Goal: Task Accomplishment & Management: Use online tool/utility

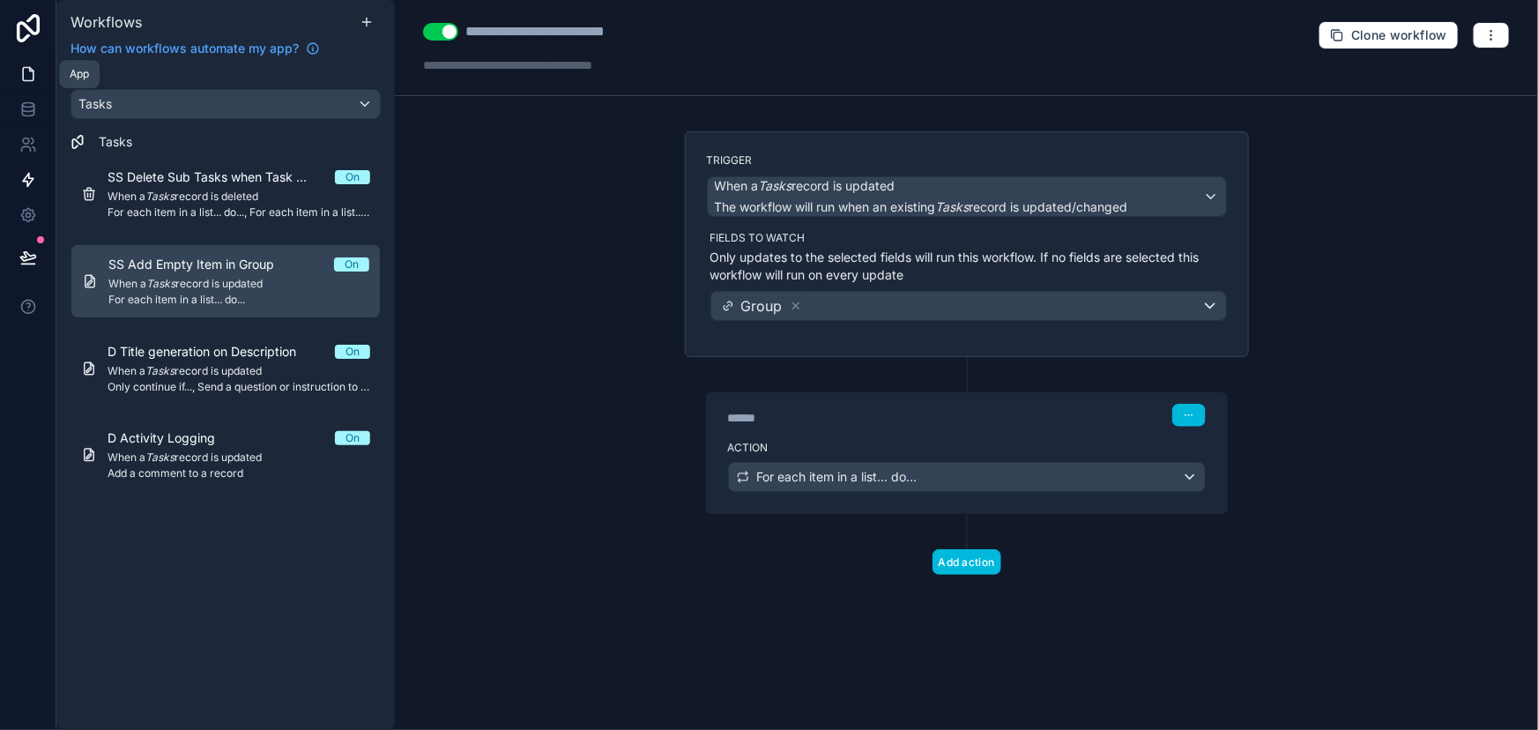
drag, startPoint x: 0, startPoint y: 0, endPoint x: 36, endPoint y: 66, distance: 75.4
click at [36, 66] on link at bounding box center [28, 73] width 56 height 35
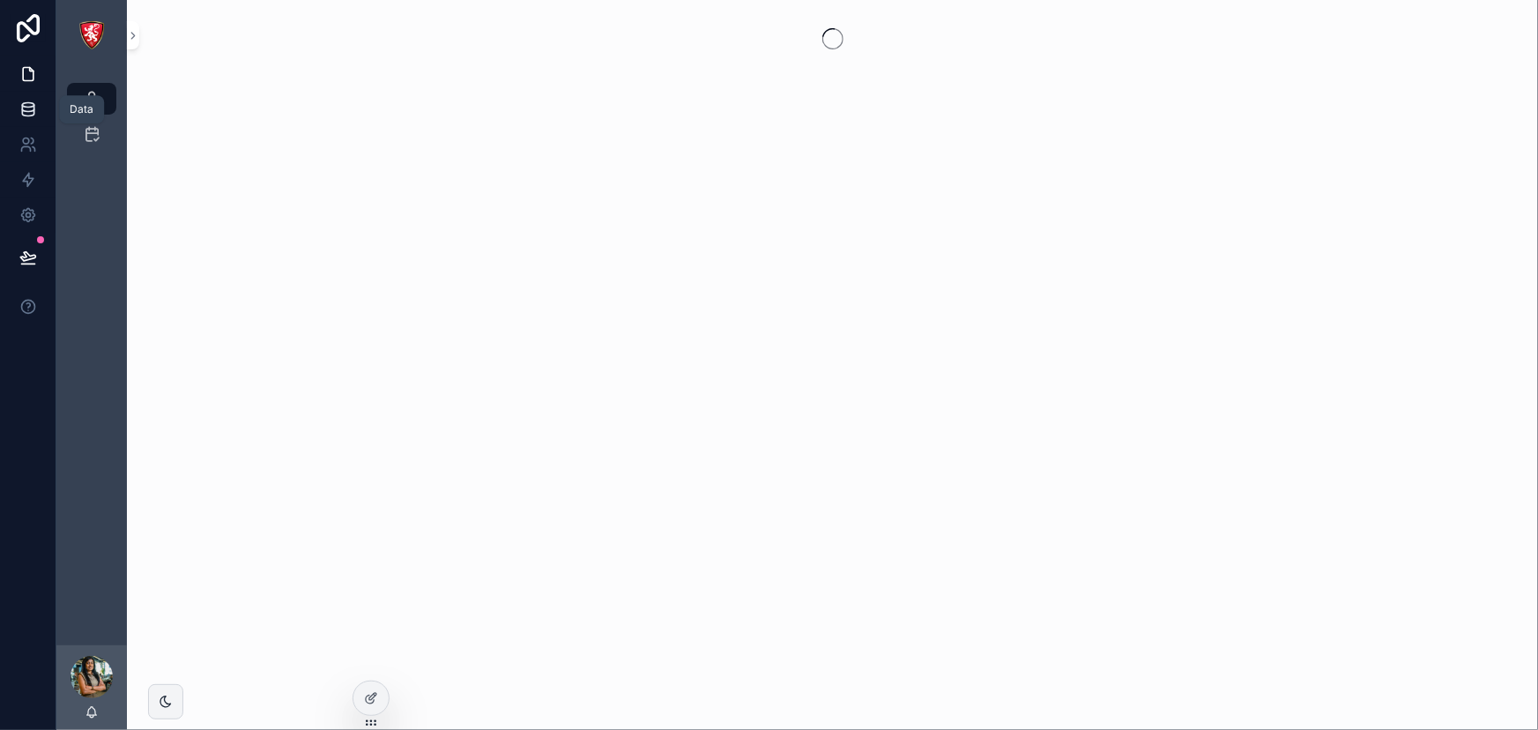
click at [27, 105] on icon at bounding box center [28, 110] width 18 height 18
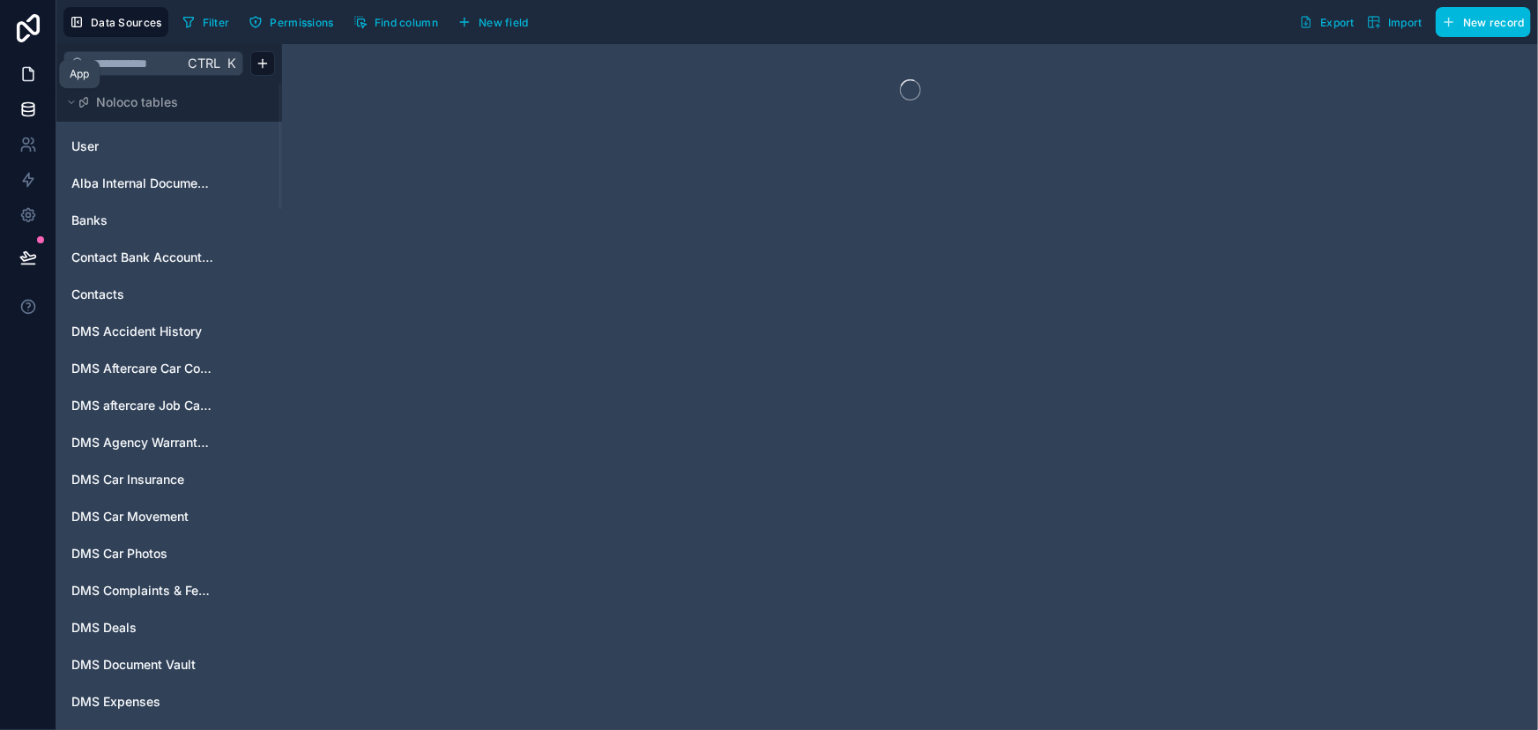
click at [18, 81] on link at bounding box center [28, 73] width 56 height 35
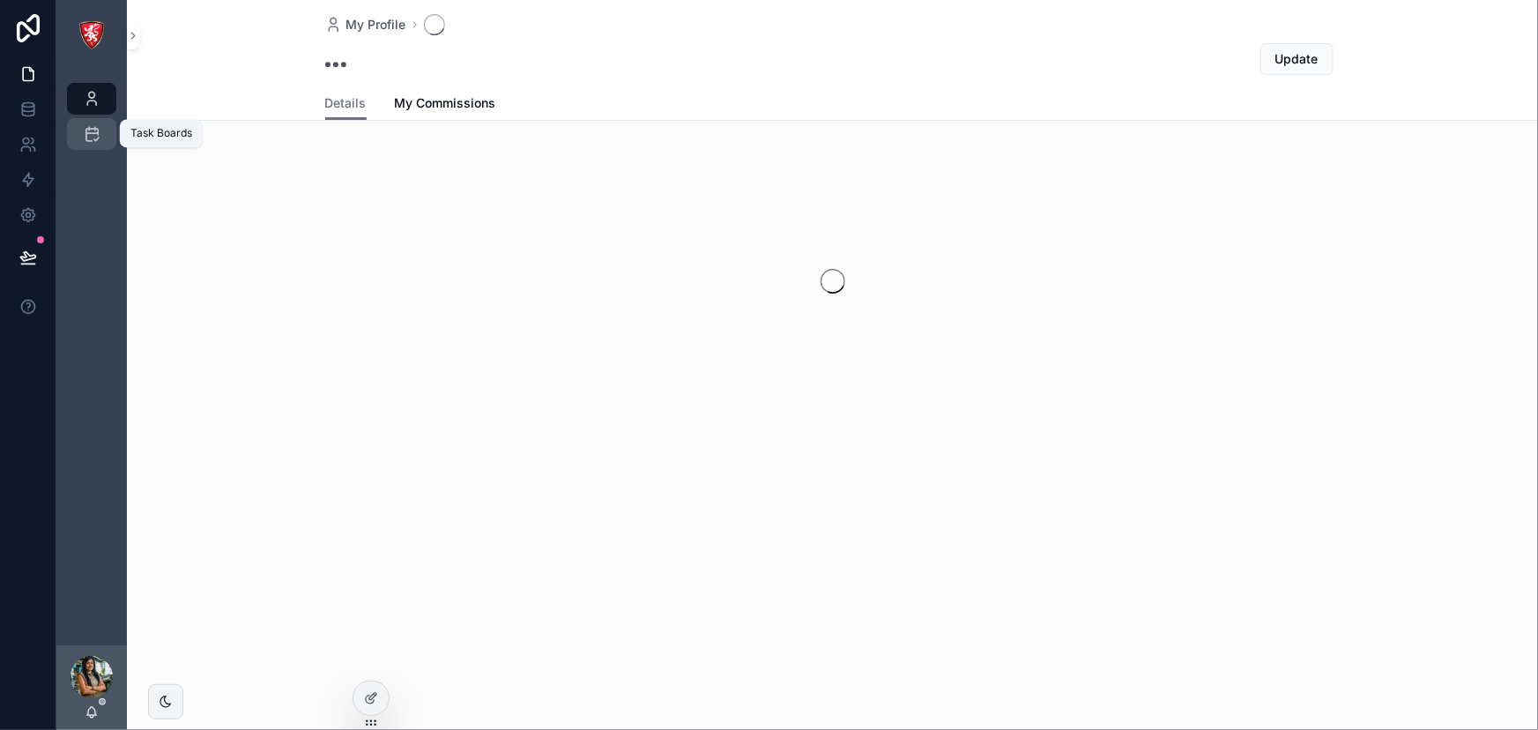
click at [87, 138] on icon "scrollable content" at bounding box center [92, 134] width 18 height 18
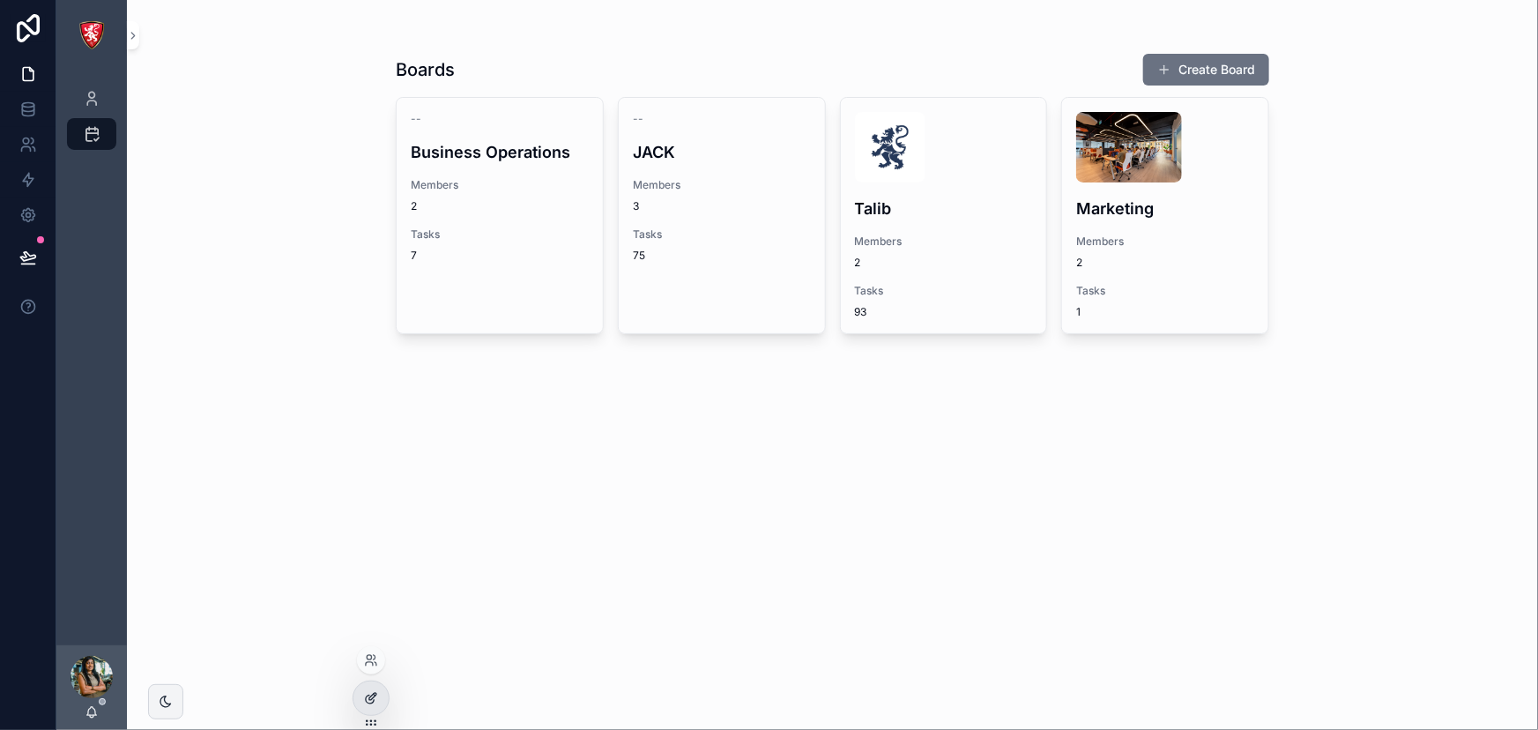
click at [367, 696] on icon at bounding box center [370, 700] width 8 height 8
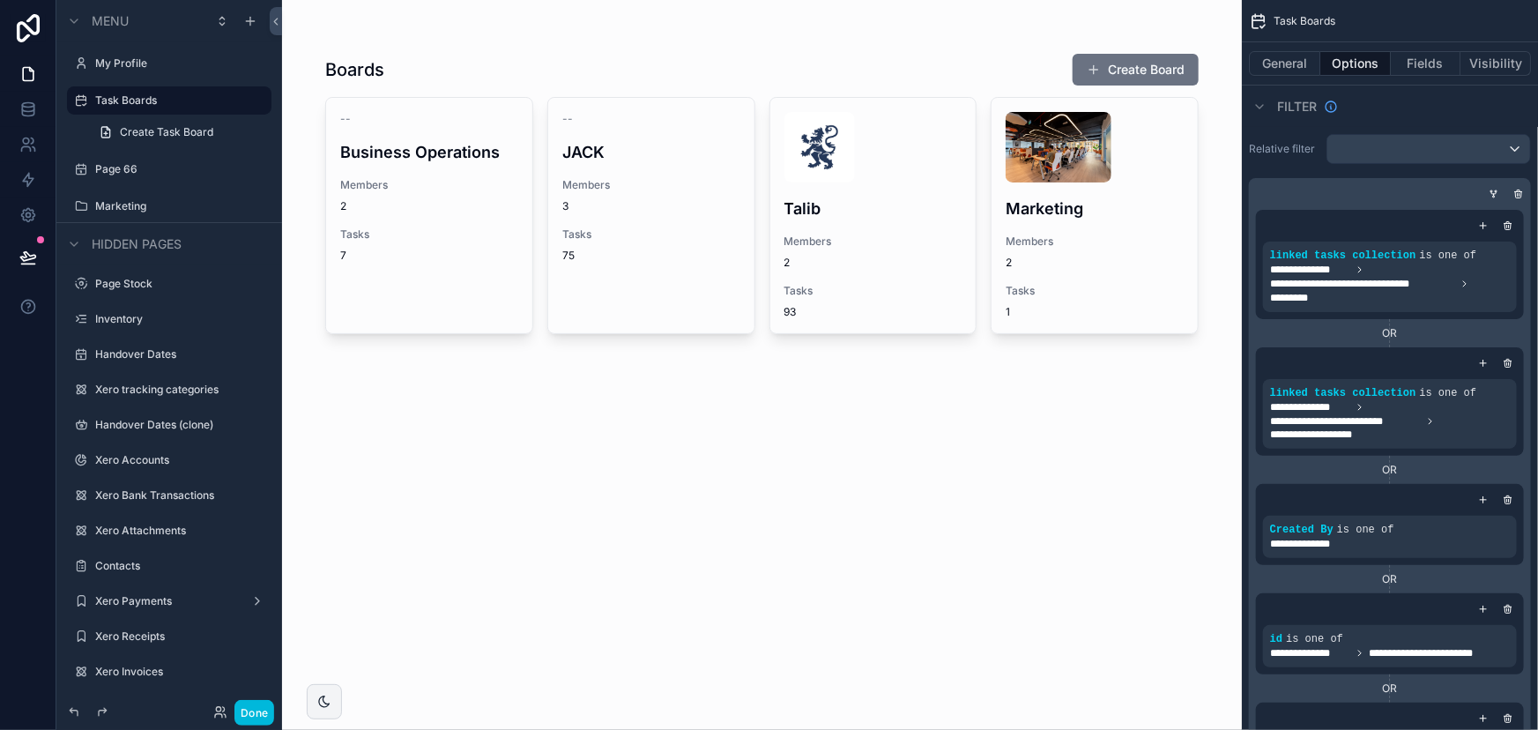
click at [991, 335] on div "scrollable content" at bounding box center [762, 195] width 902 height 391
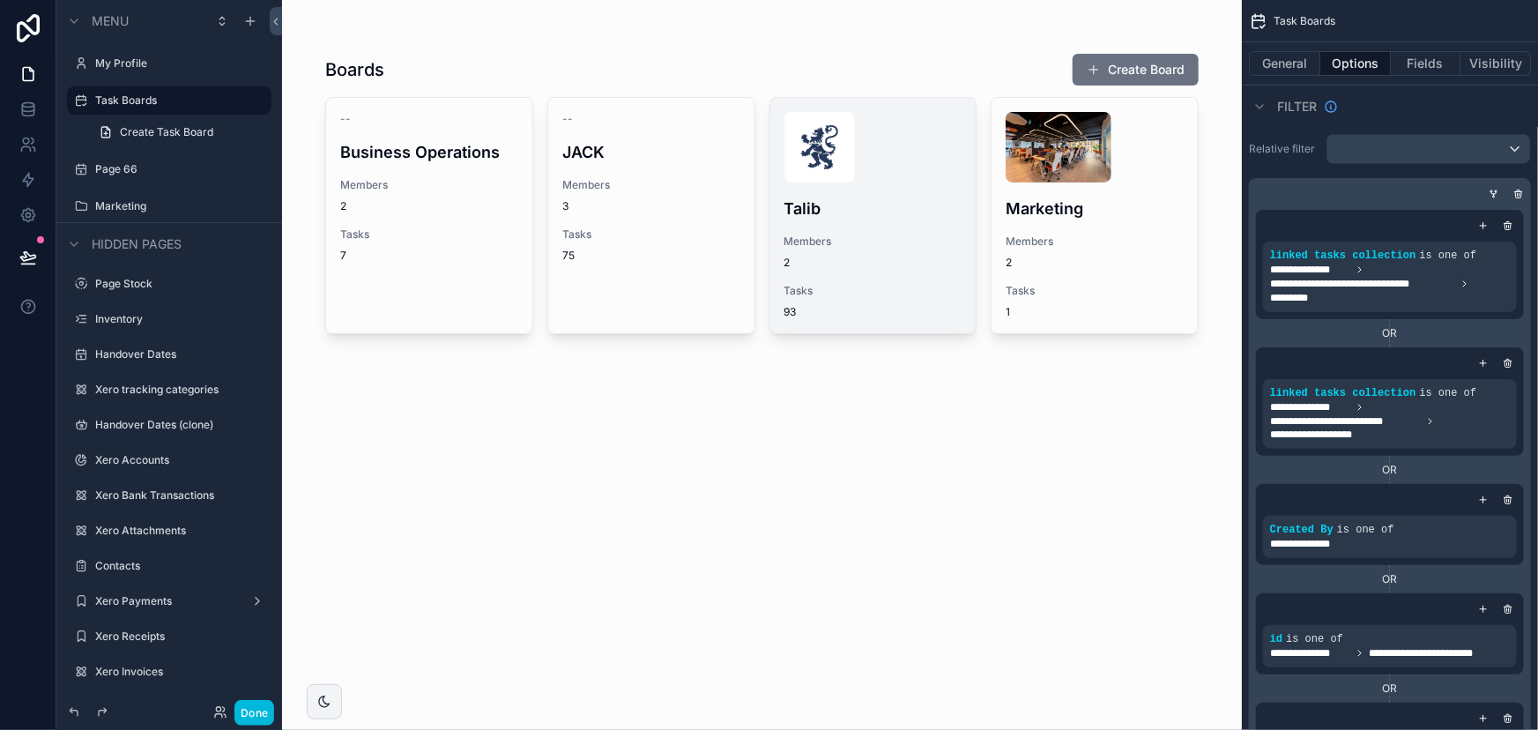
click at [878, 277] on div "Talib Members 2 Tasks 93" at bounding box center [874, 215] width 206 height 235
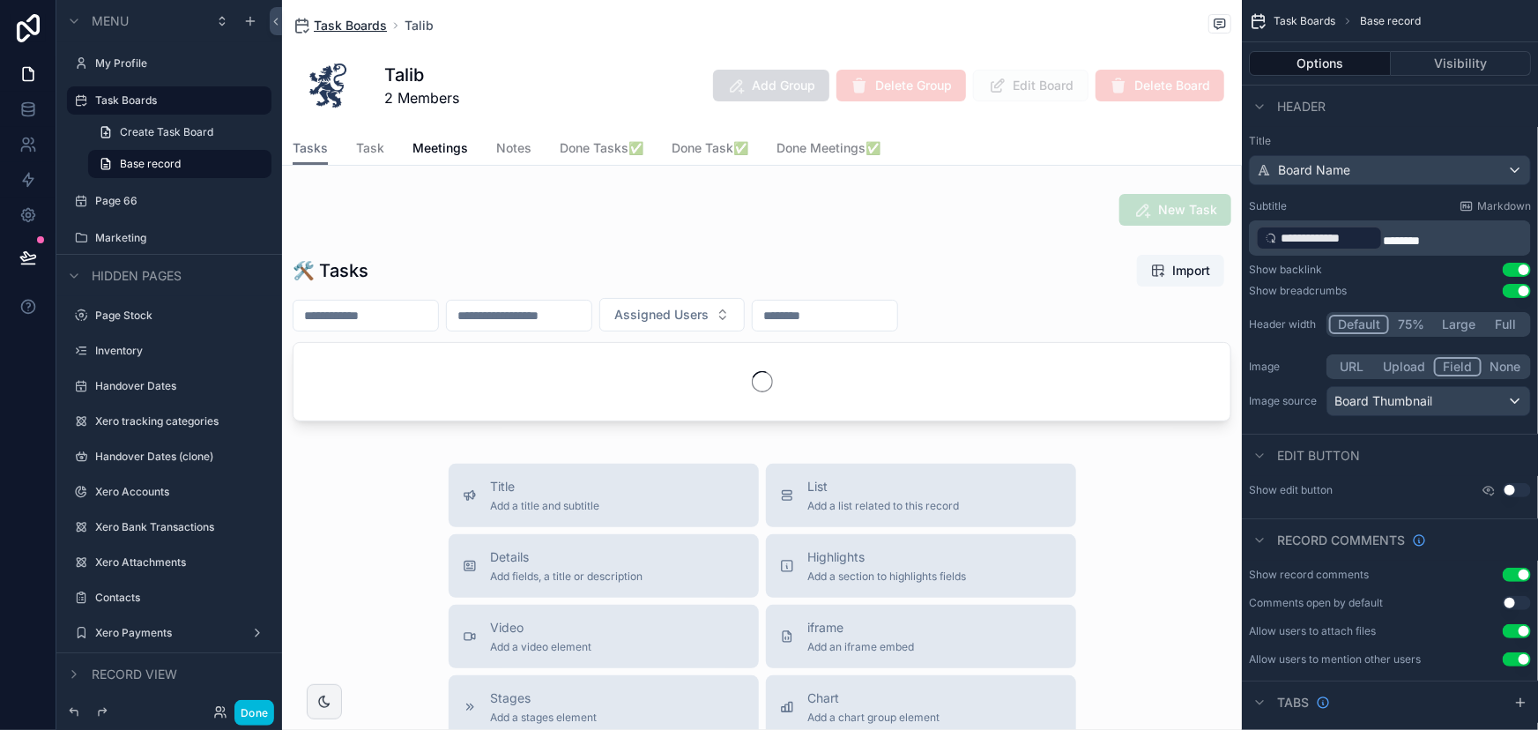
click at [372, 26] on span "Task Boards" at bounding box center [350, 26] width 73 height 18
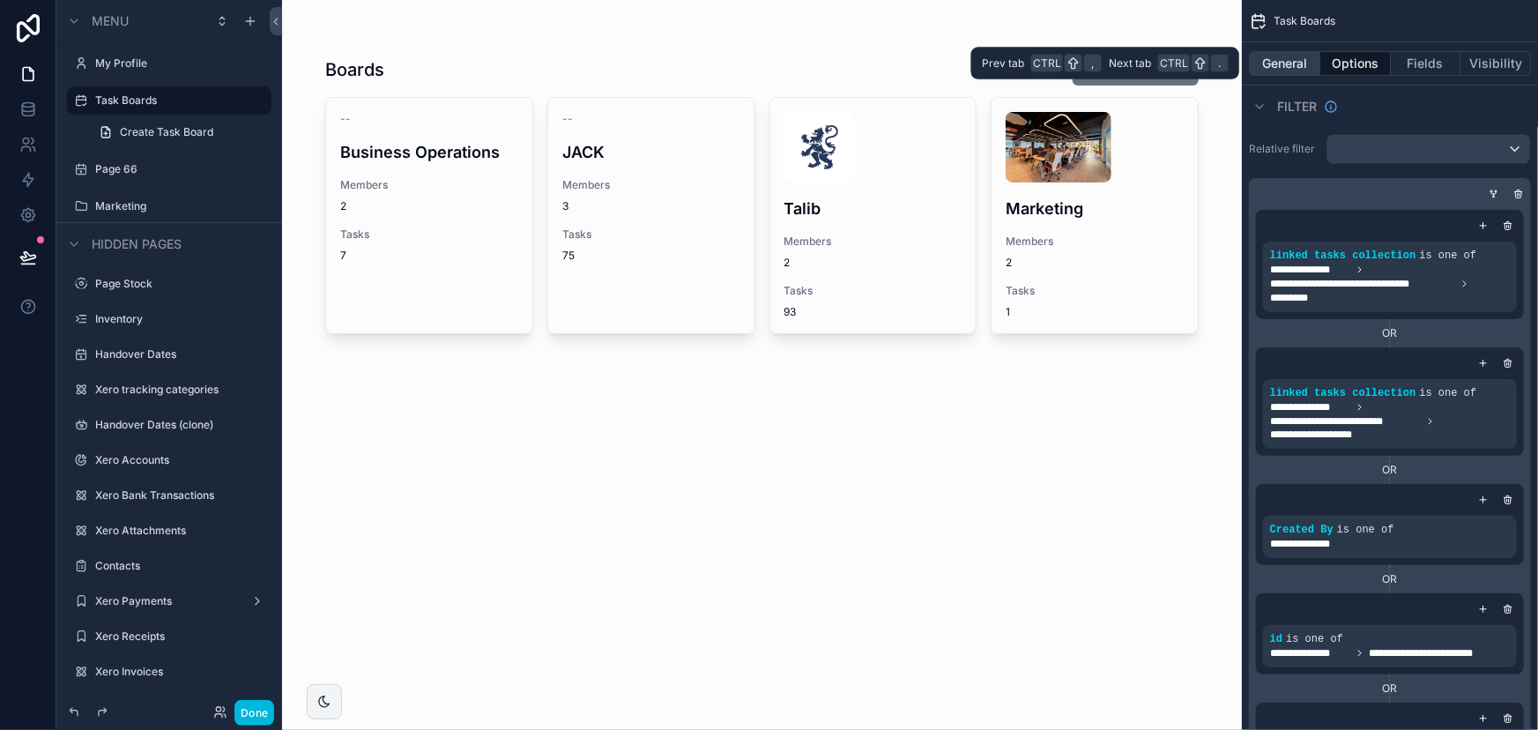
click at [1273, 62] on button "General" at bounding box center [1284, 63] width 71 height 25
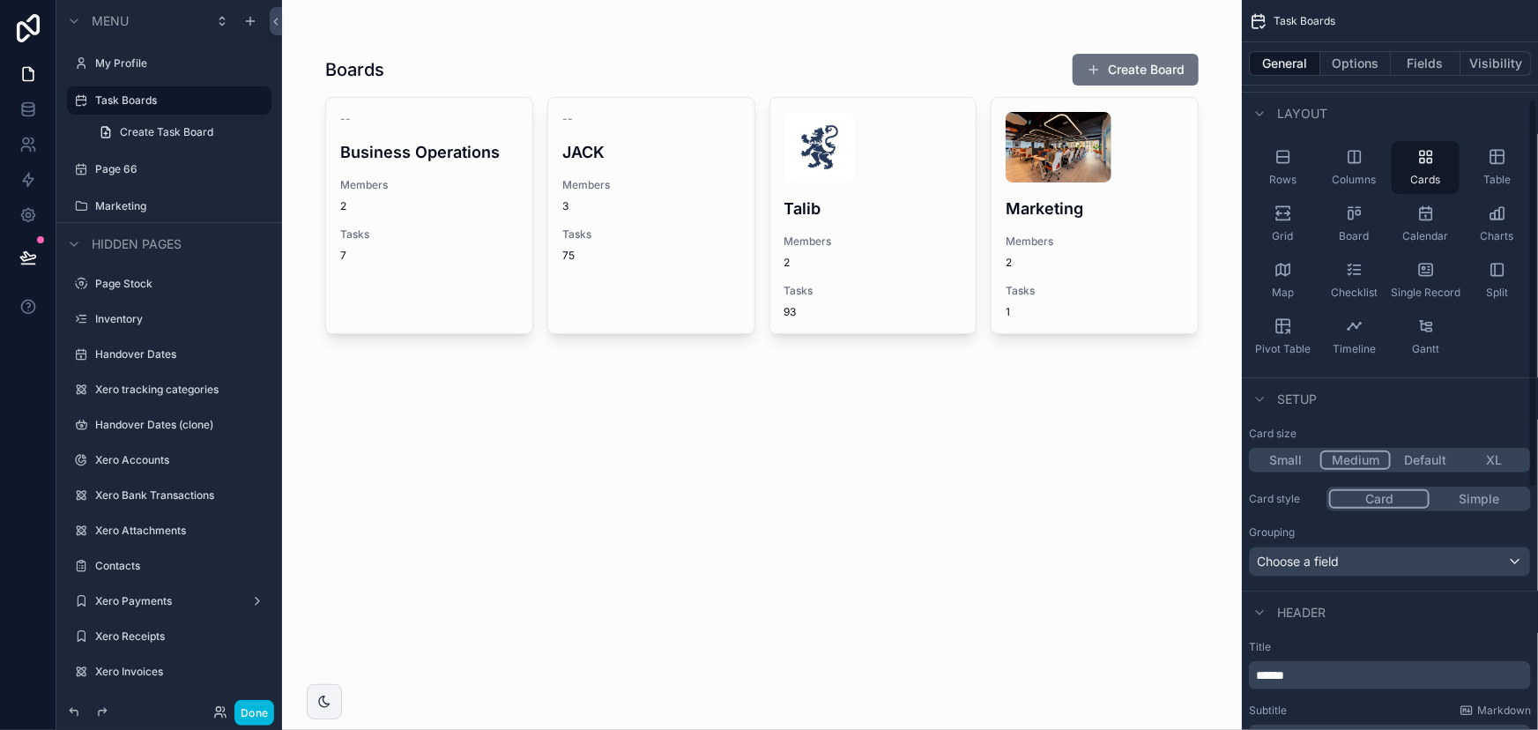
scroll to position [400, 0]
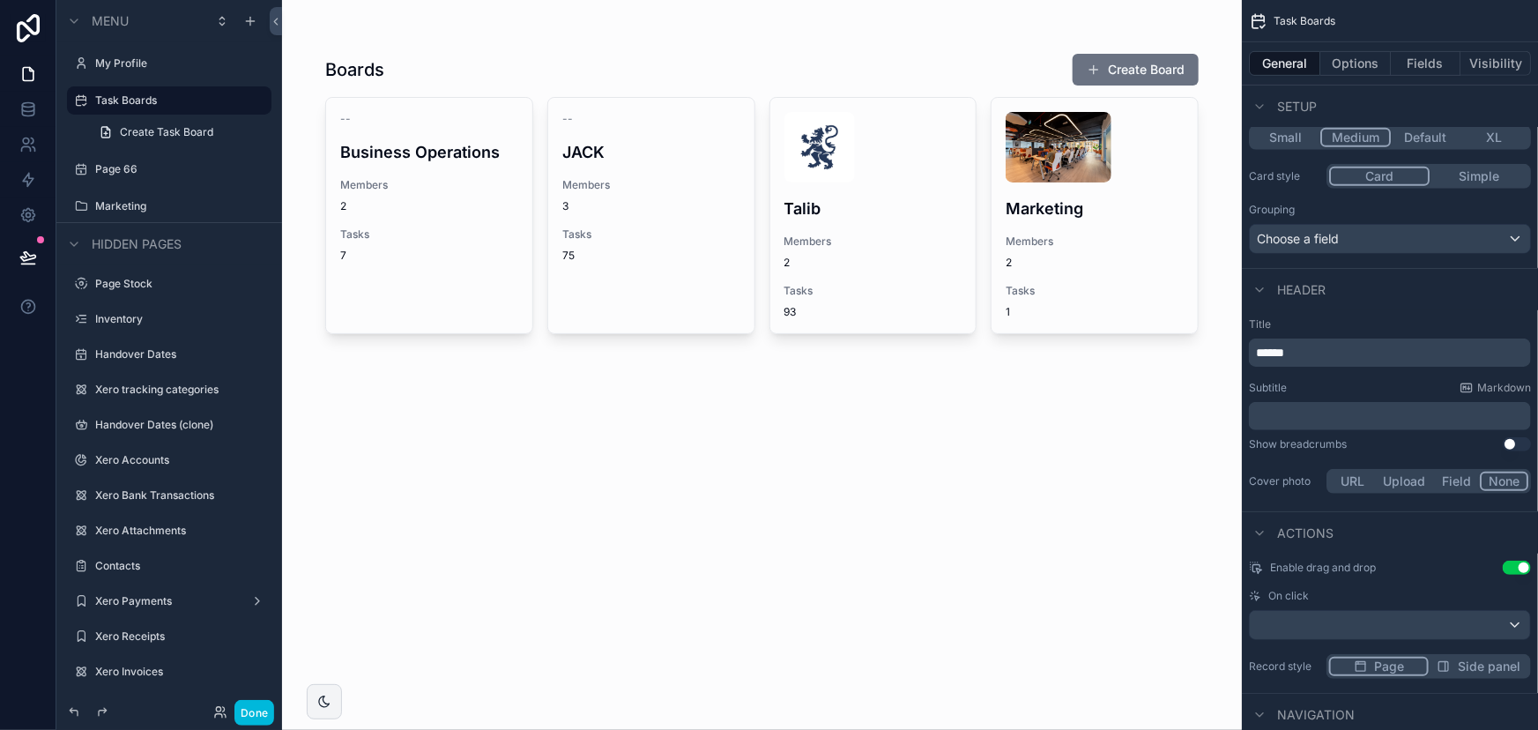
click at [1348, 336] on div "Title ******" at bounding box center [1390, 341] width 282 height 49
click at [1355, 346] on p "******" at bounding box center [1392, 353] width 272 height 18
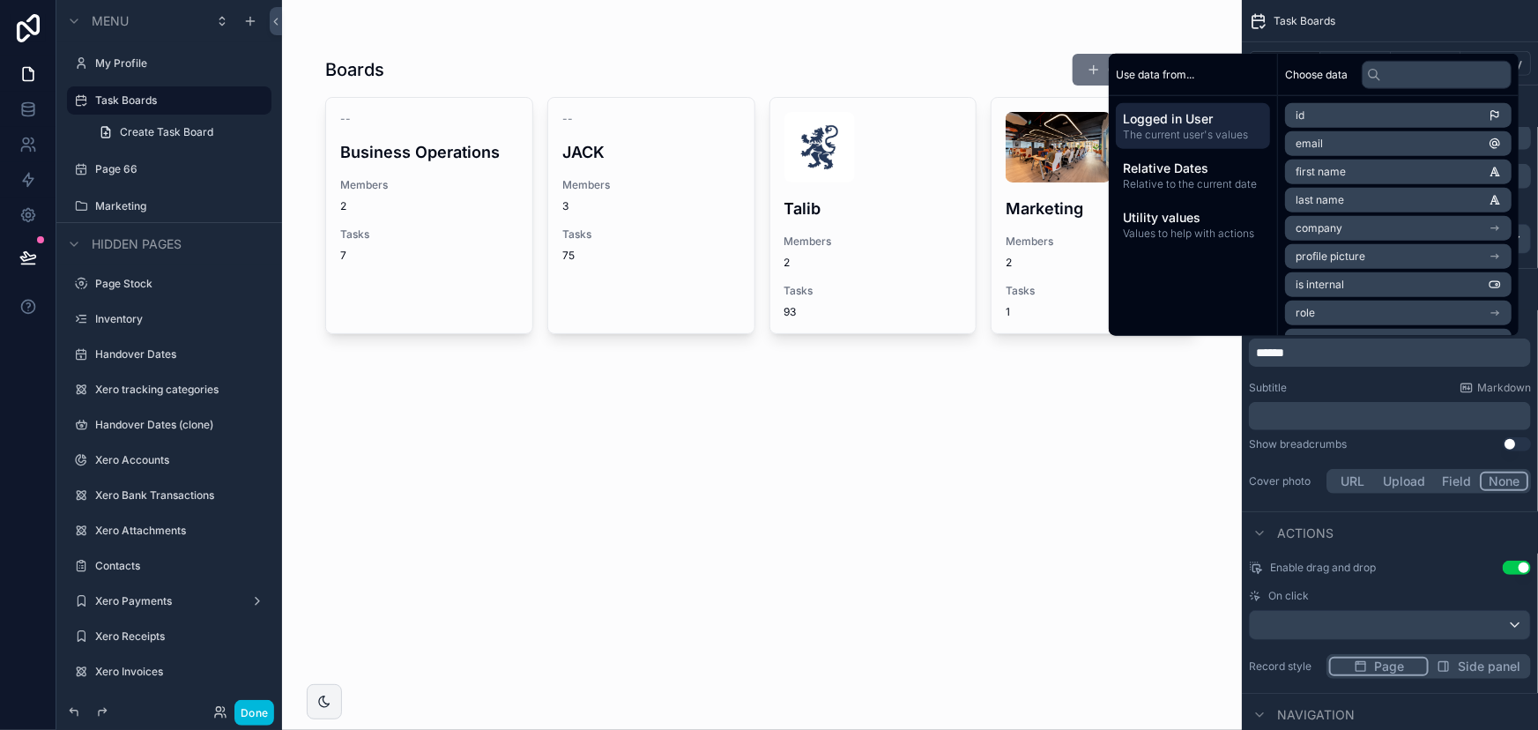
click at [661, 473] on div "Boards Create Board -- Business Operations Members 2 Tasks 7 -- JACK Members 3 …" at bounding box center [762, 365] width 960 height 730
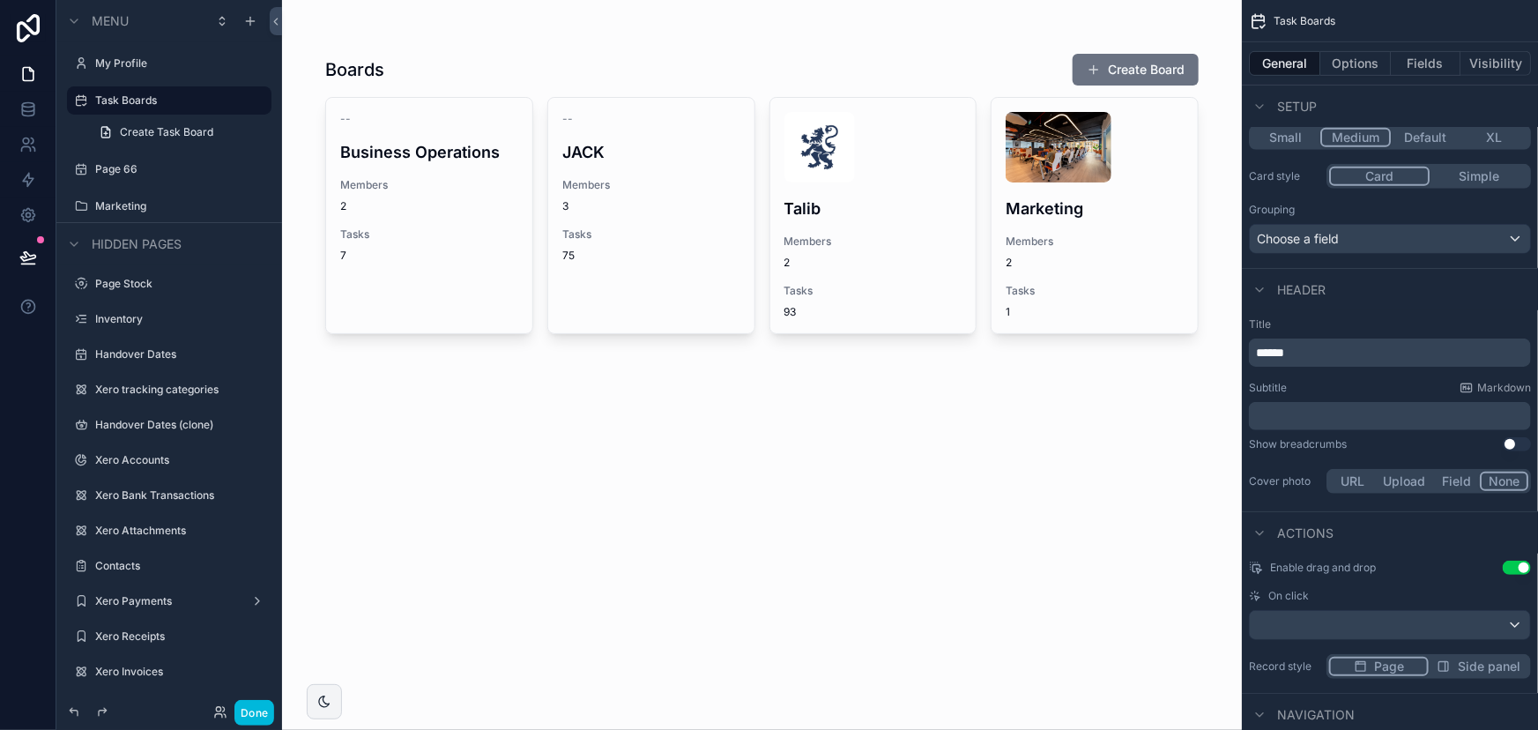
click at [702, 422] on div "Boards Create Board -- Business Operations Members 2 Tasks 7 -- JACK Members 3 …" at bounding box center [762, 365] width 960 height 730
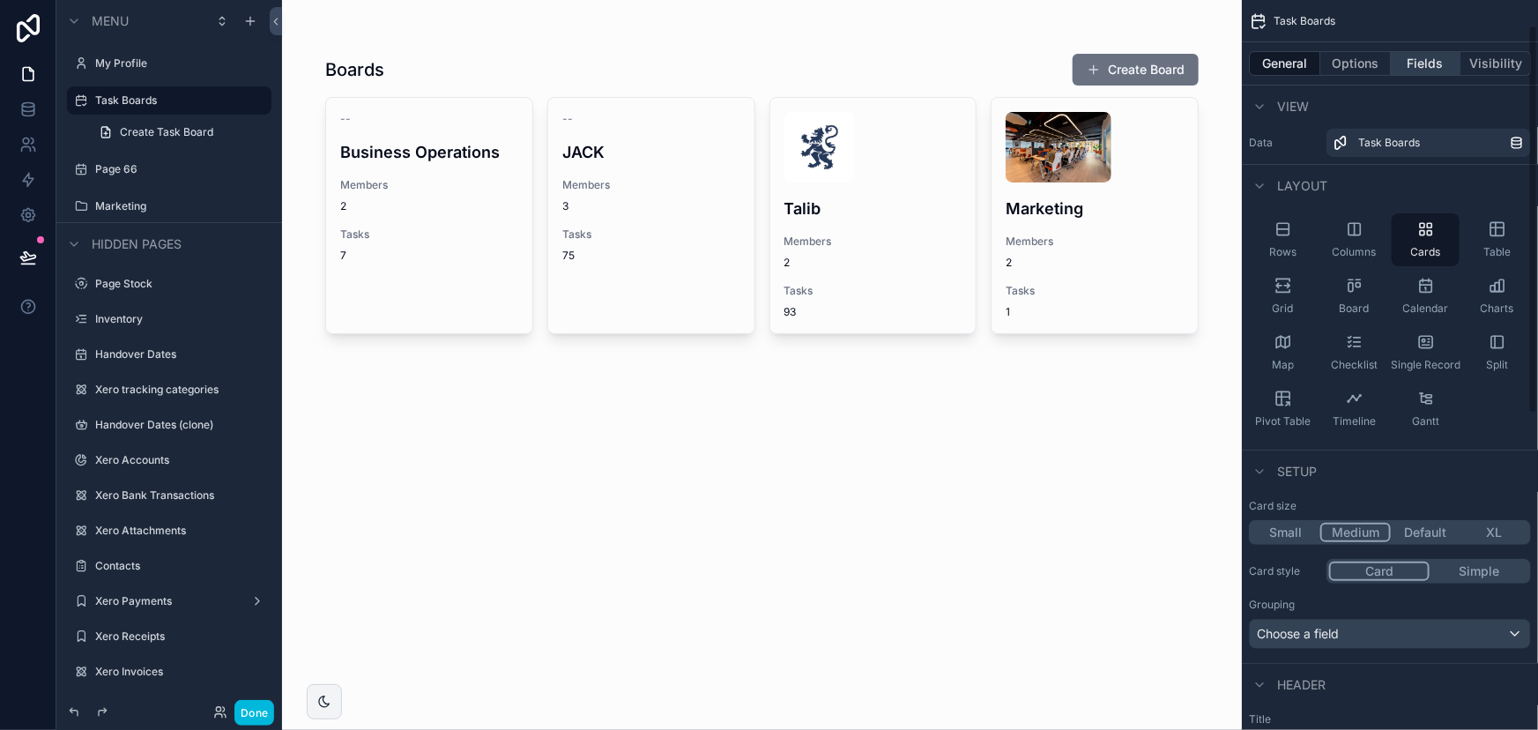
scroll to position [0, 0]
click at [1428, 58] on button "Fields" at bounding box center [1426, 63] width 71 height 25
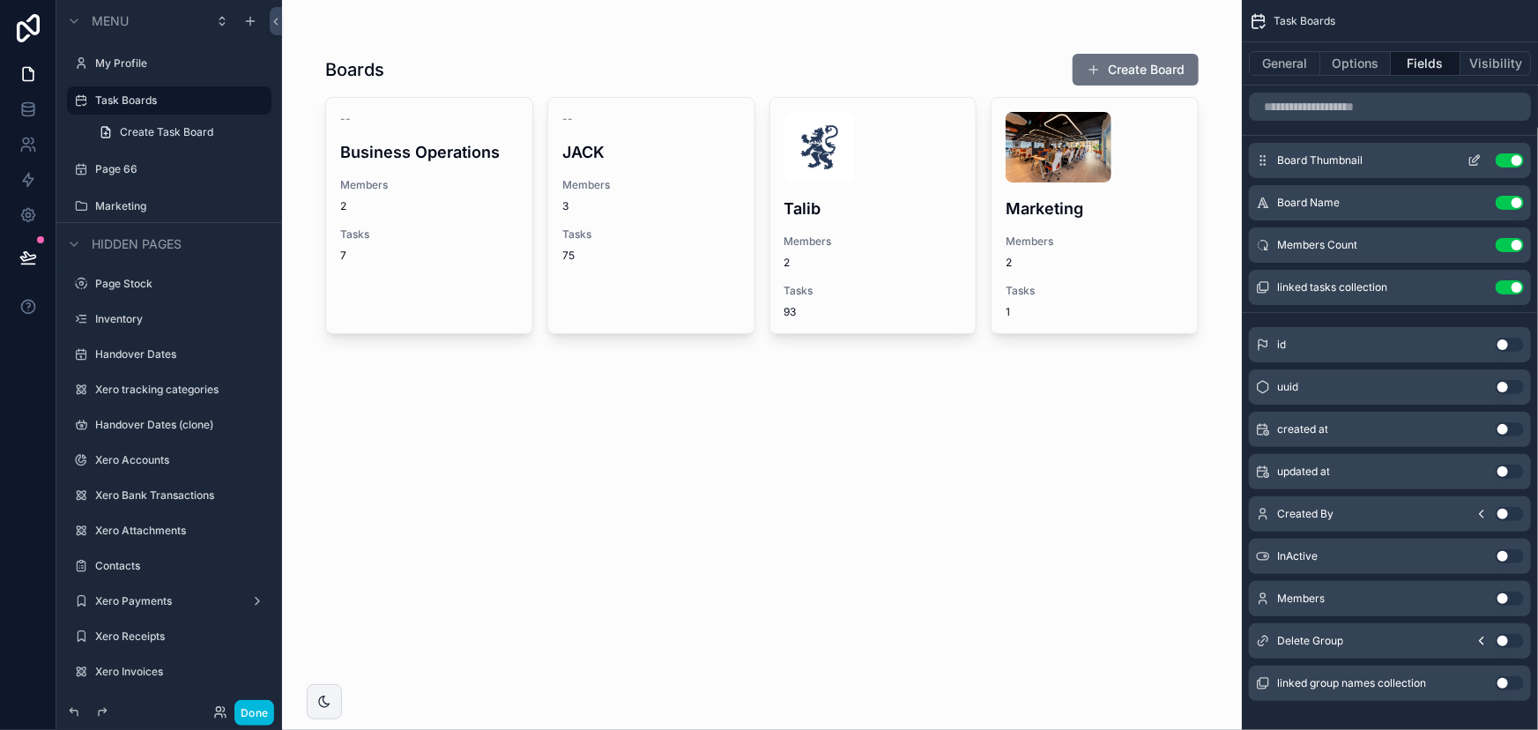
click at [1473, 160] on icon "scrollable content" at bounding box center [1476, 158] width 7 height 7
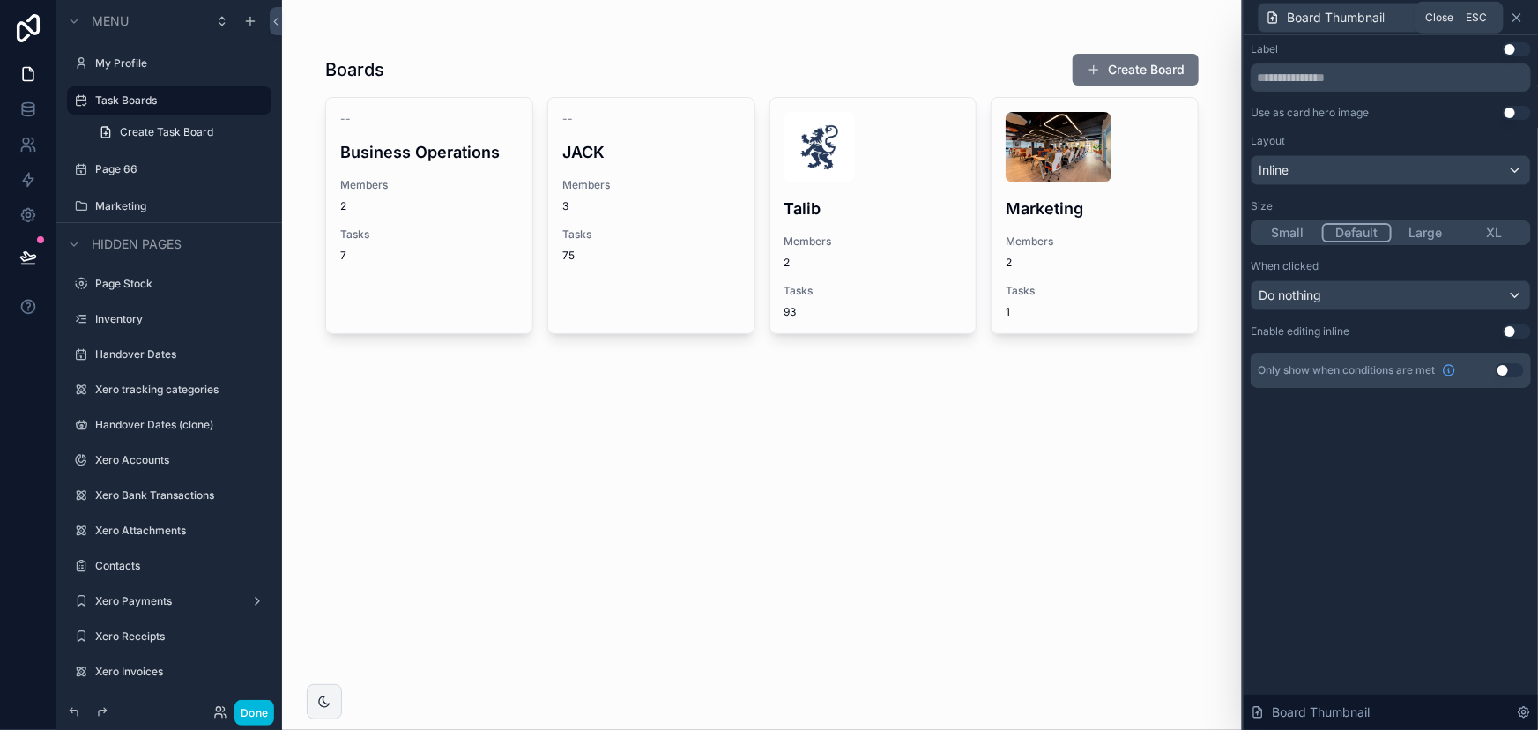
click at [1521, 15] on icon at bounding box center [1517, 18] width 14 height 14
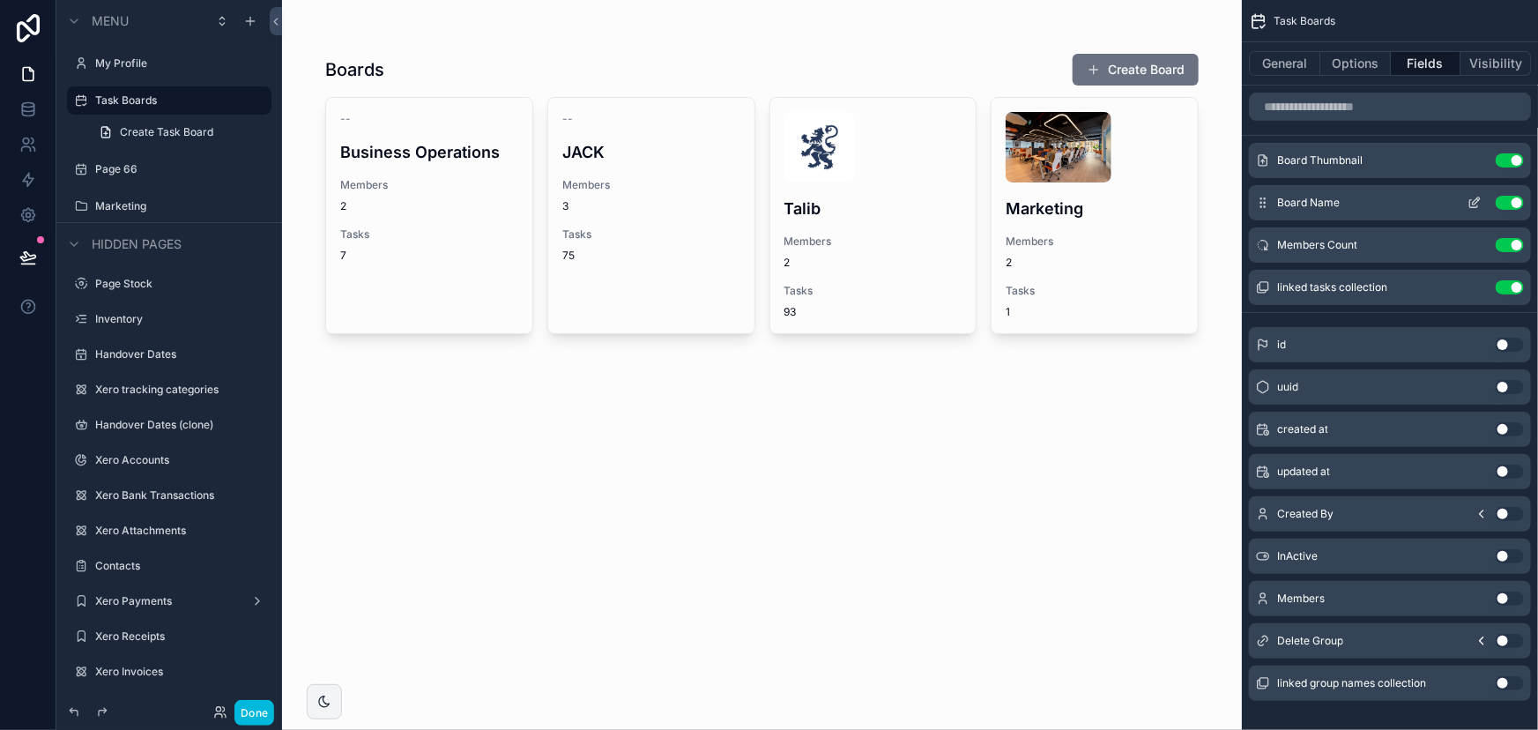
click at [1476, 205] on icon "scrollable content" at bounding box center [1475, 203] width 14 height 14
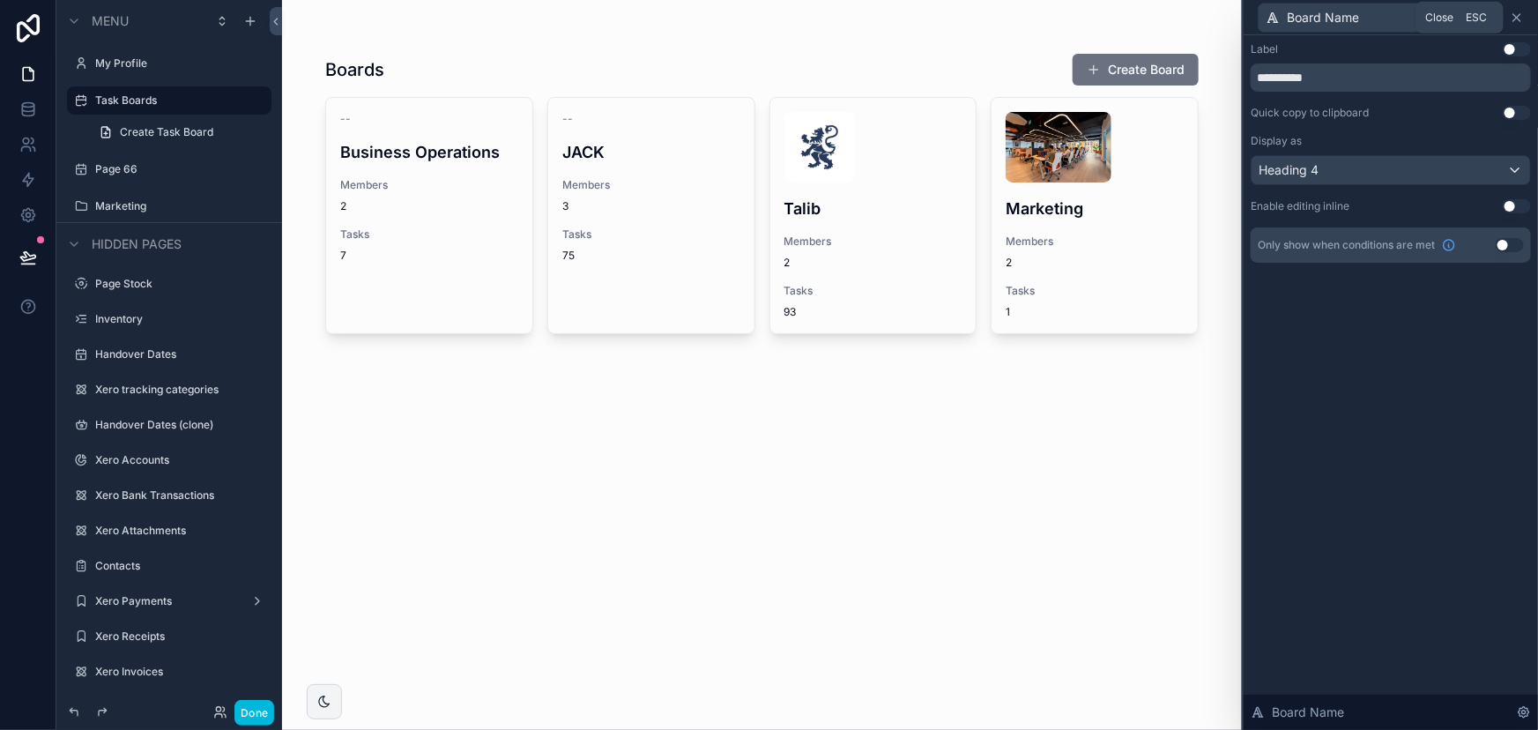
click at [1516, 19] on icon at bounding box center [1517, 17] width 7 height 7
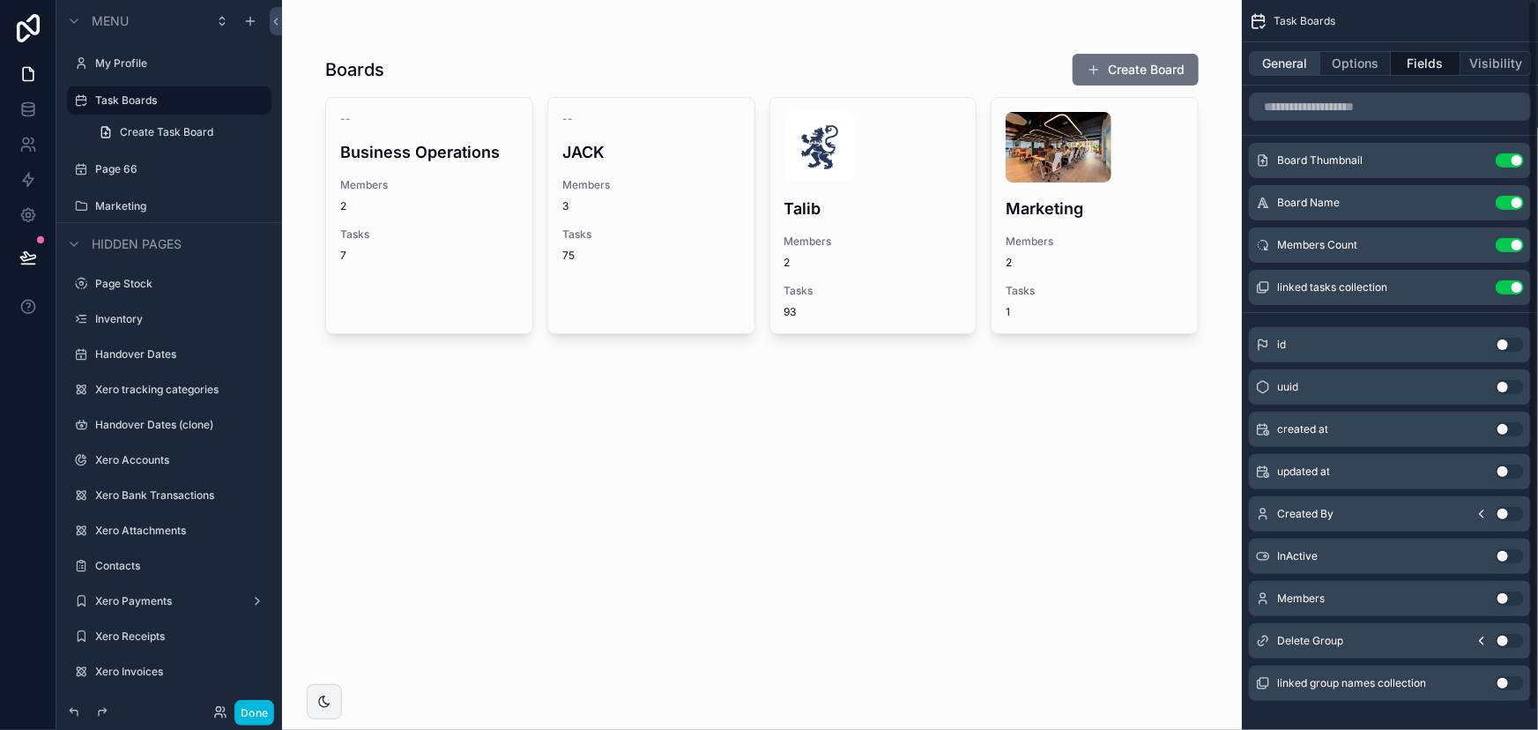
click at [1298, 63] on button "General" at bounding box center [1284, 63] width 71 height 25
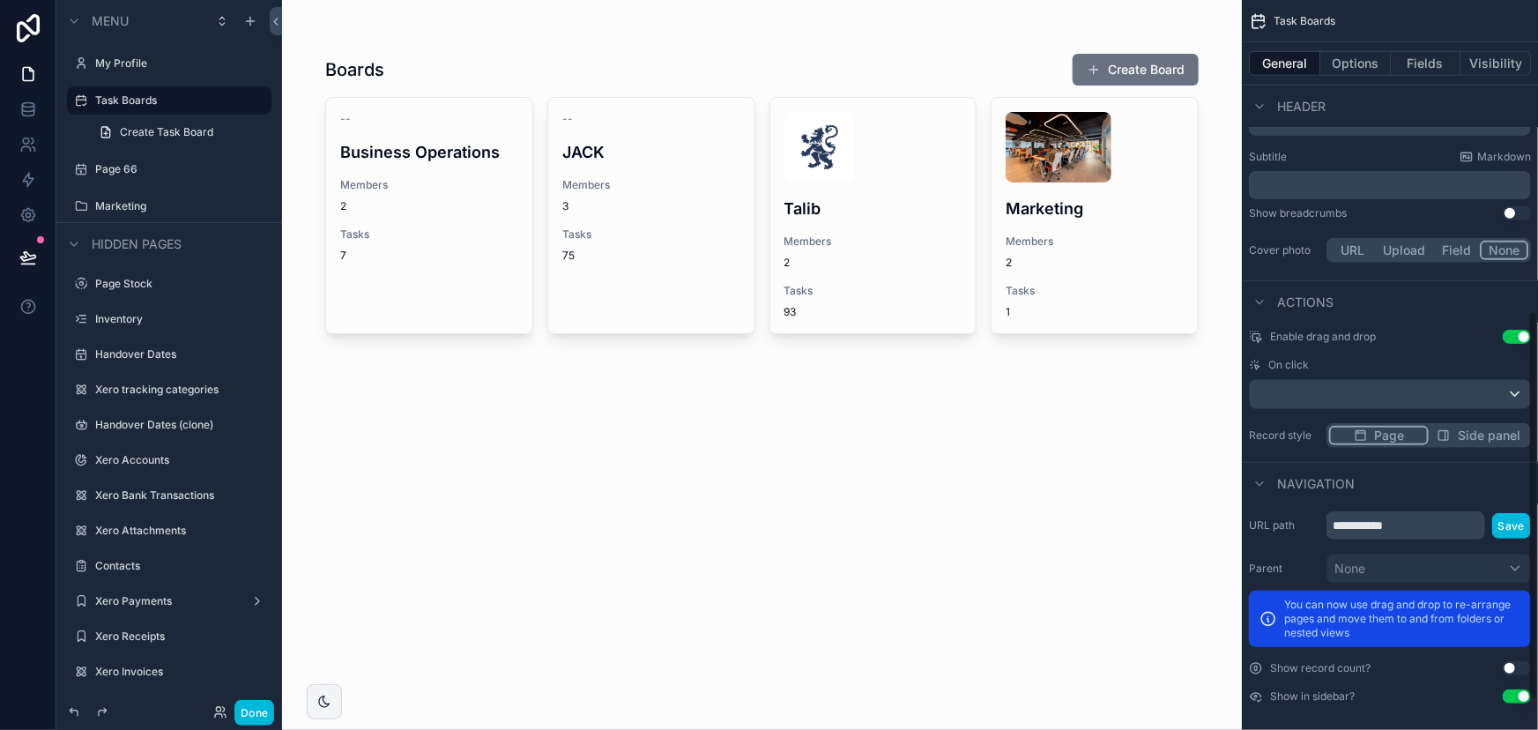
scroll to position [638, 0]
